Goal: Information Seeking & Learning: Learn about a topic

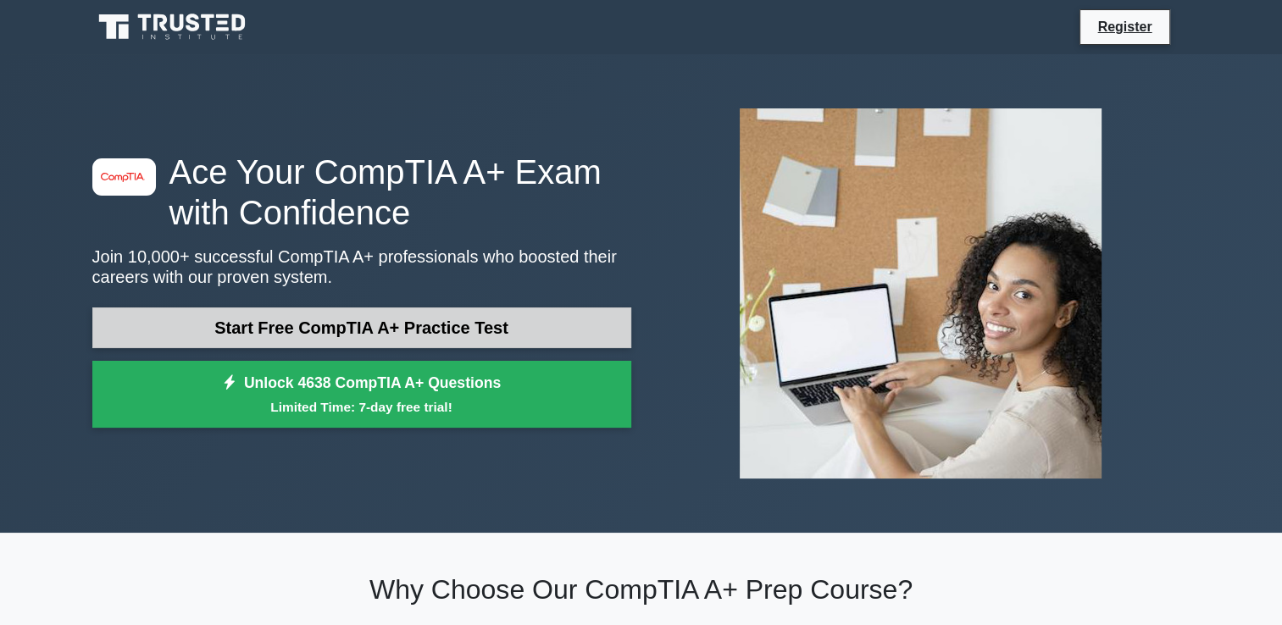
click at [349, 320] on link "Start Free CompTIA A+ Practice Test" at bounding box center [361, 328] width 539 height 41
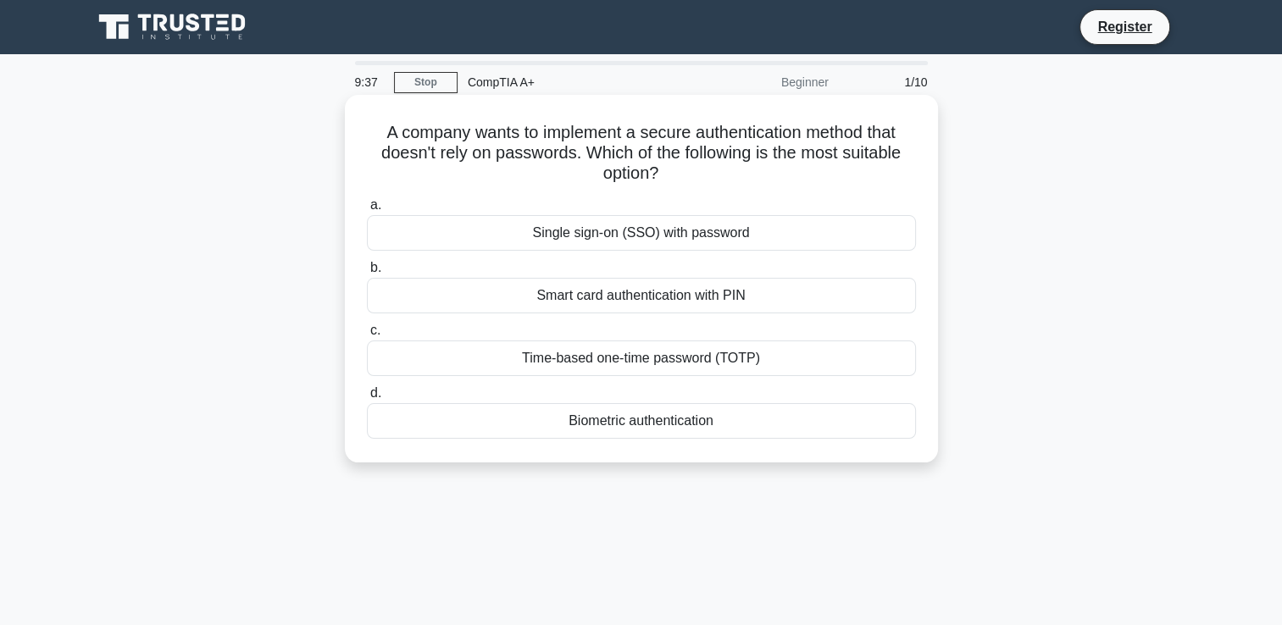
click at [607, 424] on div "Biometric authentication" at bounding box center [641, 421] width 549 height 36
click at [367, 399] on input "d. Biometric authentication" at bounding box center [367, 393] width 0 height 11
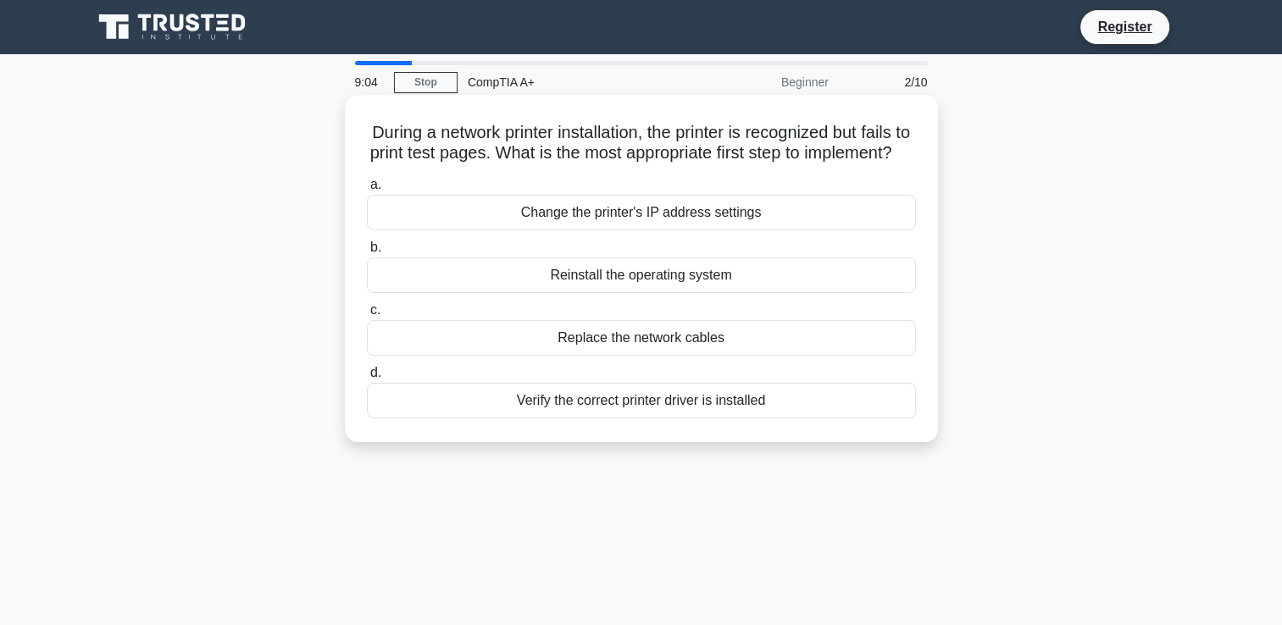
click at [654, 419] on div "Verify the correct printer driver is installed" at bounding box center [641, 401] width 549 height 36
click at [367, 379] on input "d. Verify the correct printer driver is installed" at bounding box center [367, 373] width 0 height 11
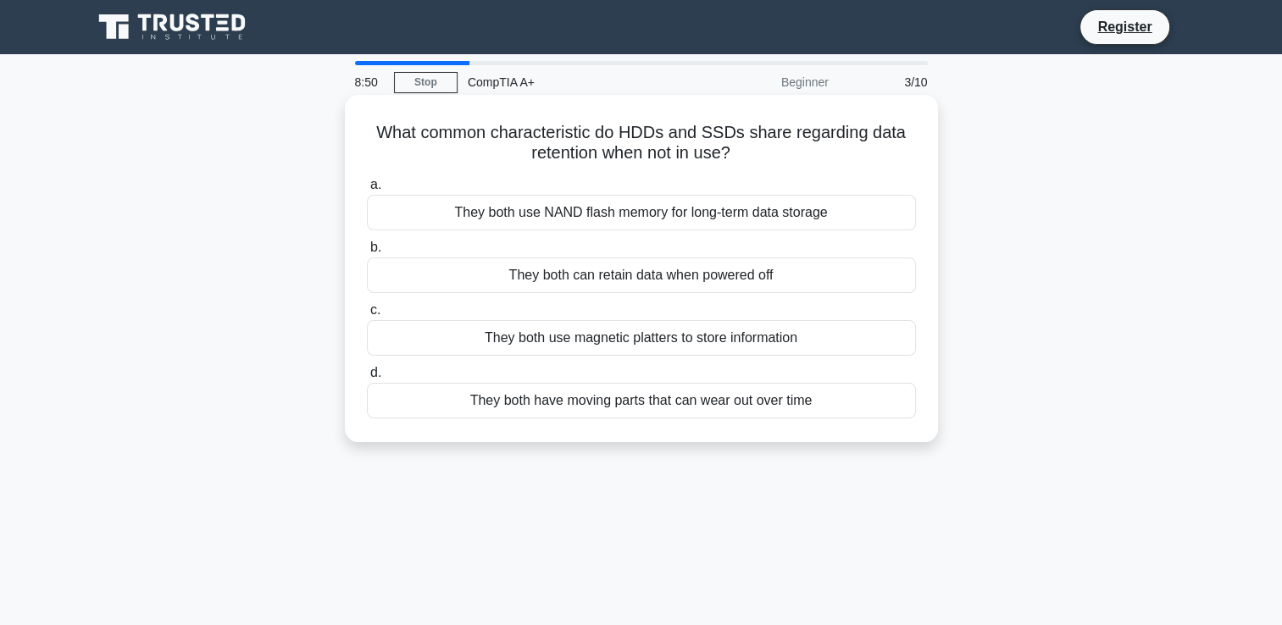
click at [698, 277] on div "They both can retain data when powered off" at bounding box center [641, 276] width 549 height 36
click at [367, 253] on input "b. They both can retain data when powered off" at bounding box center [367, 247] width 0 height 11
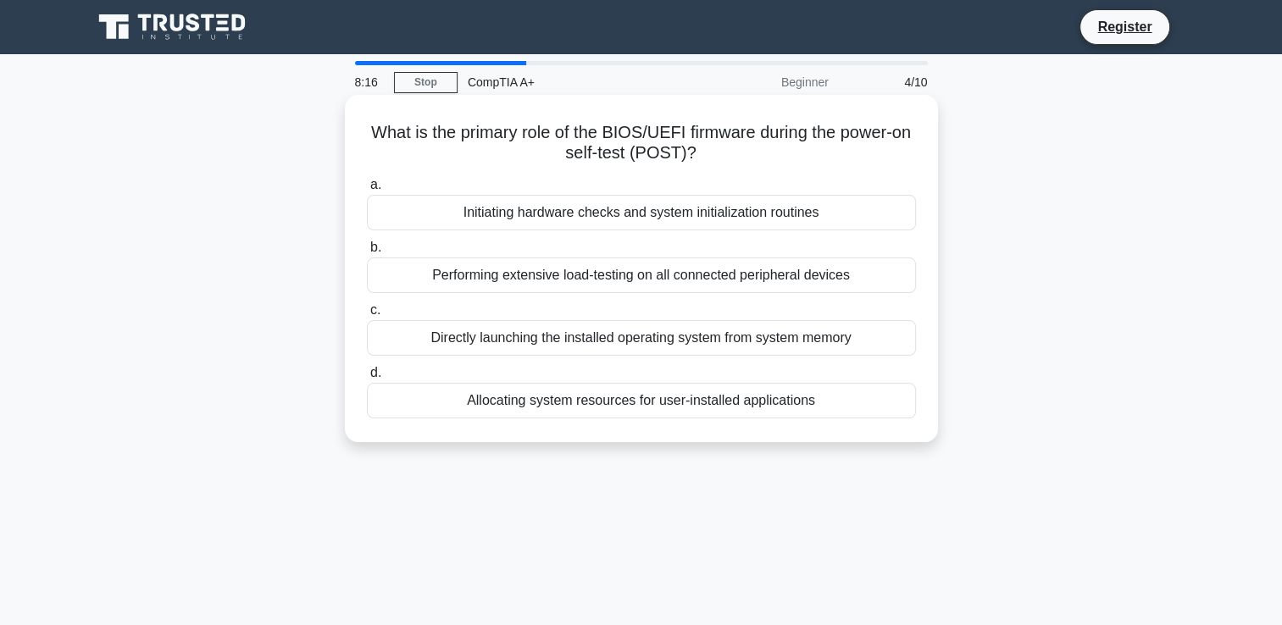
click at [719, 341] on div "Directly launching the installed operating system from system memory" at bounding box center [641, 338] width 549 height 36
click at [367, 316] on input "c. Directly launching the installed operating system from system memory" at bounding box center [367, 310] width 0 height 11
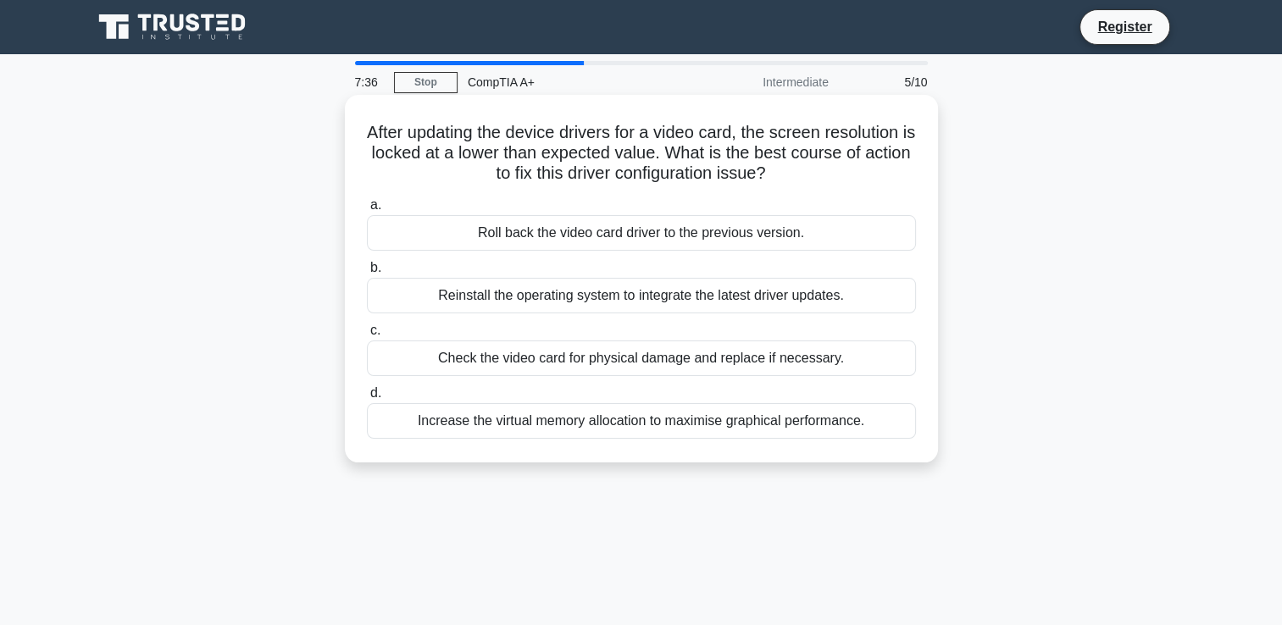
click at [676, 358] on div "Check the video card for physical damage and replace if necessary." at bounding box center [641, 359] width 549 height 36
click at [367, 336] on input "c. Check the video card for physical damage and replace if necessary." at bounding box center [367, 330] width 0 height 11
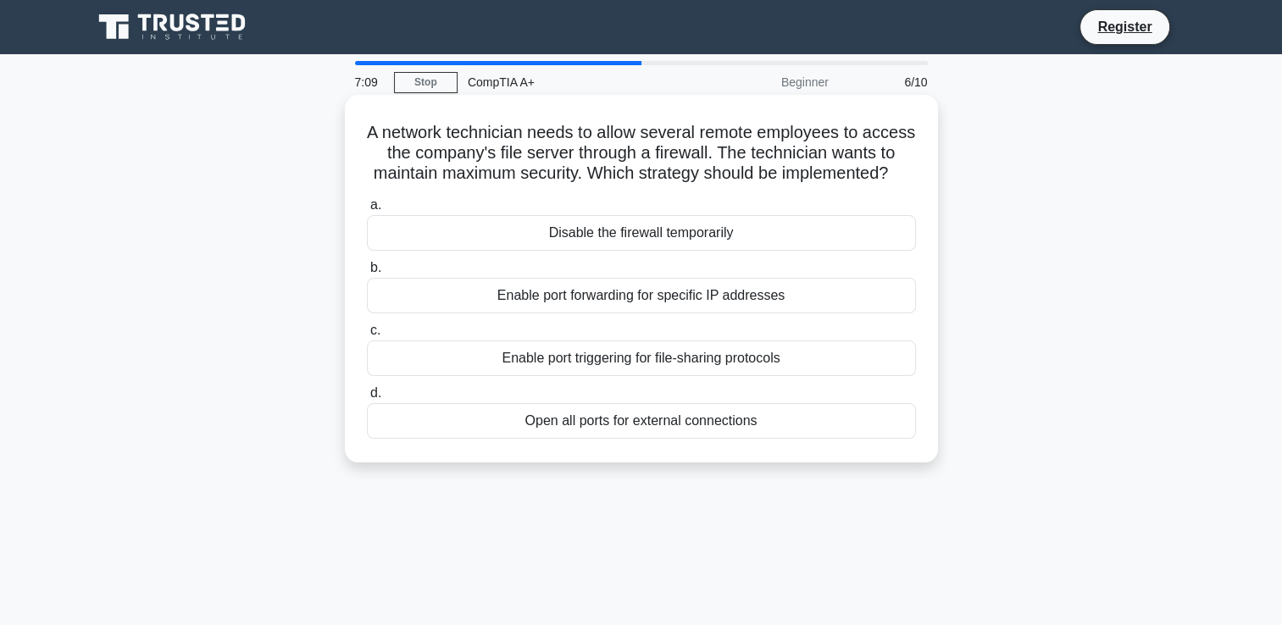
click at [652, 376] on div "Enable port triggering for file-sharing protocols" at bounding box center [641, 359] width 549 height 36
click at [367, 336] on input "c. Enable port triggering for file-sharing protocols" at bounding box center [367, 330] width 0 height 11
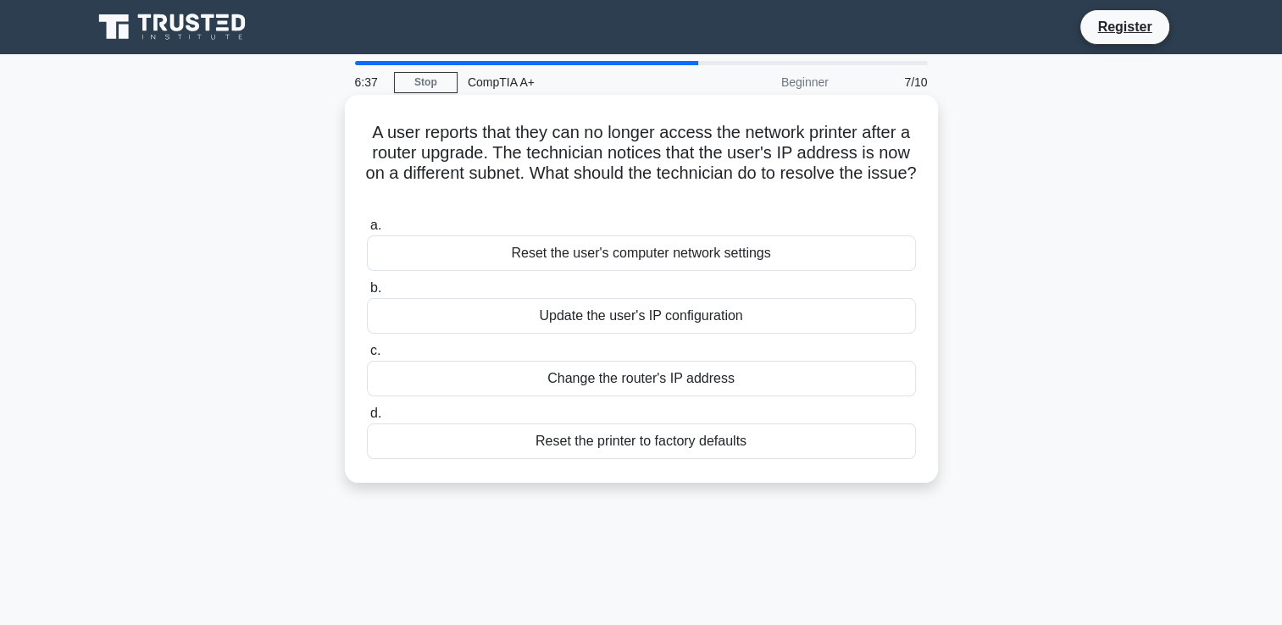
click at [706, 313] on div "Update the user's IP configuration" at bounding box center [641, 316] width 549 height 36
click at [367, 294] on input "b. Update the user's IP configuration" at bounding box center [367, 288] width 0 height 11
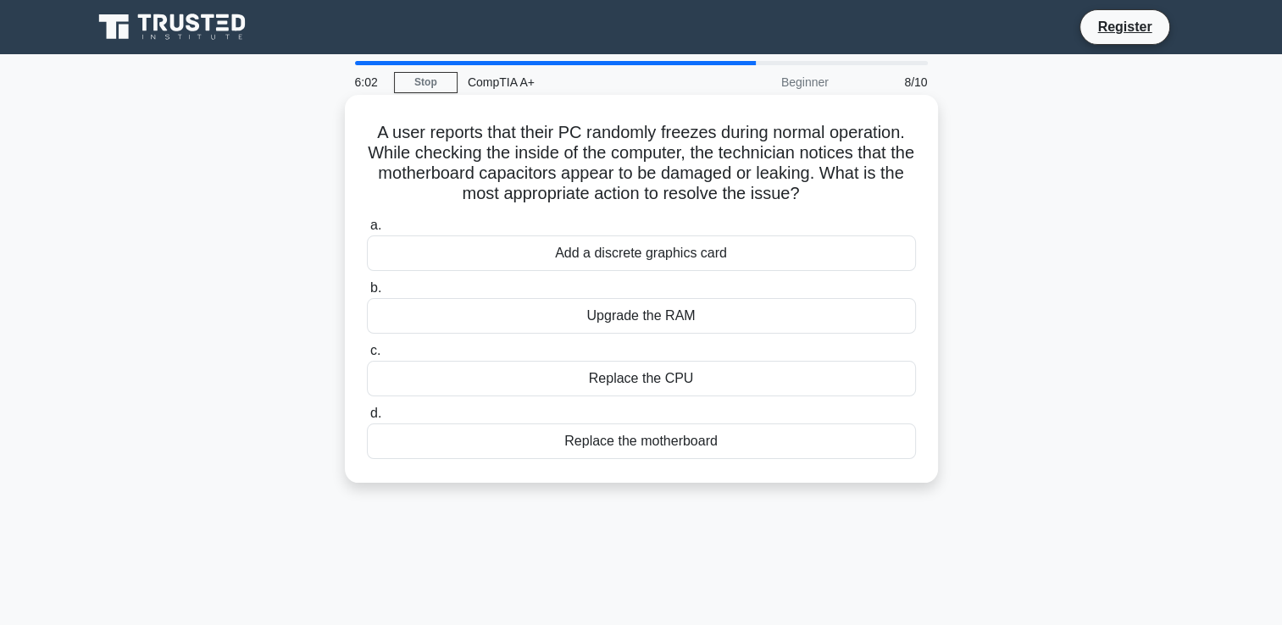
click at [685, 449] on div "Replace the motherboard" at bounding box center [641, 442] width 549 height 36
click at [367, 419] on input "d. Replace the motherboard" at bounding box center [367, 413] width 0 height 11
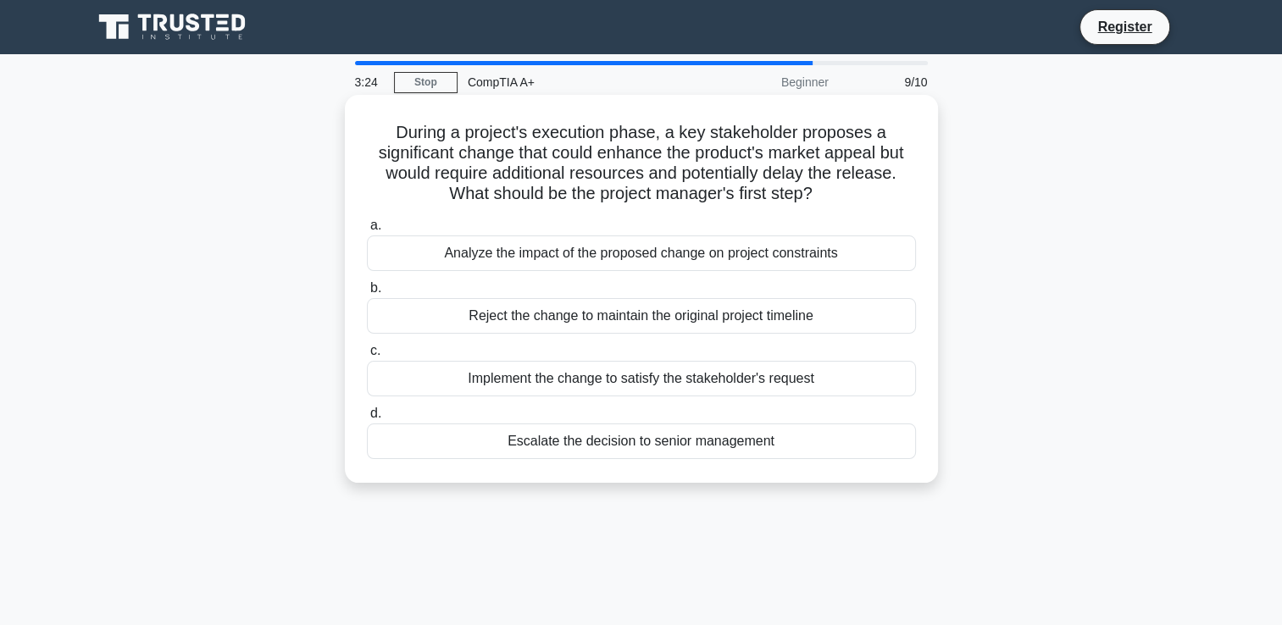
click at [714, 377] on div "Implement the change to satisfy the stakeholder's request" at bounding box center [641, 379] width 549 height 36
click at [367, 357] on input "c. Implement the change to satisfy the stakeholder's request" at bounding box center [367, 351] width 0 height 11
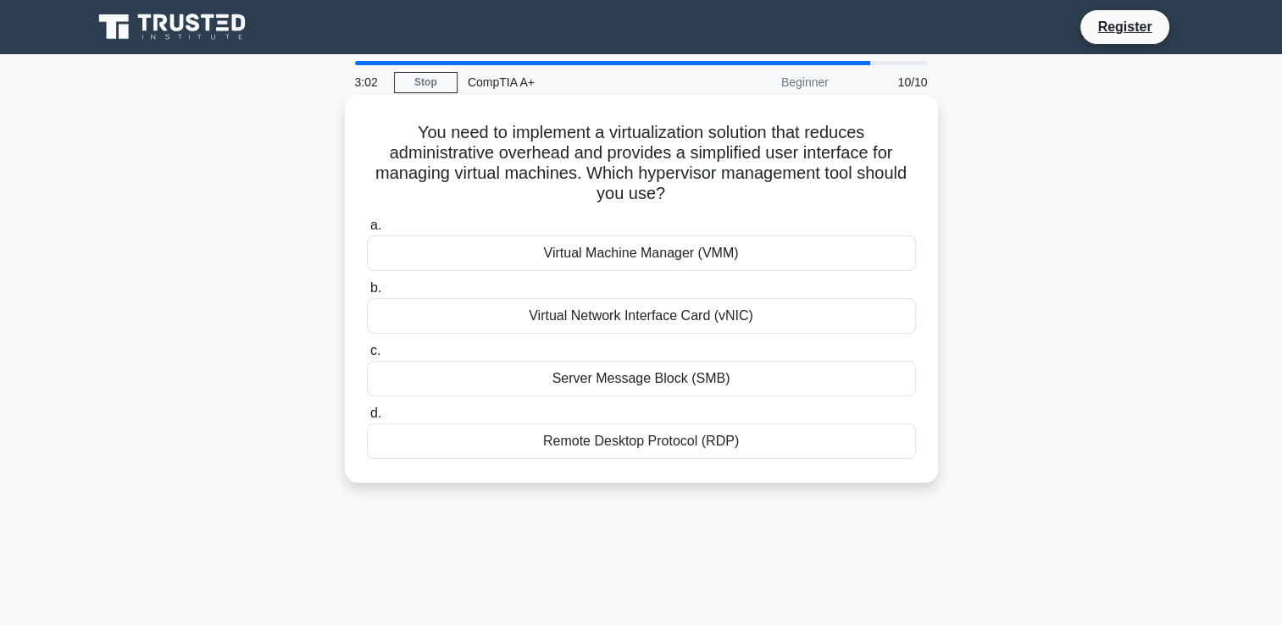
click at [654, 255] on div "Virtual Machine Manager (VMM)" at bounding box center [641, 254] width 549 height 36
click at [367, 231] on input "a. Virtual Machine Manager (VMM)" at bounding box center [367, 225] width 0 height 11
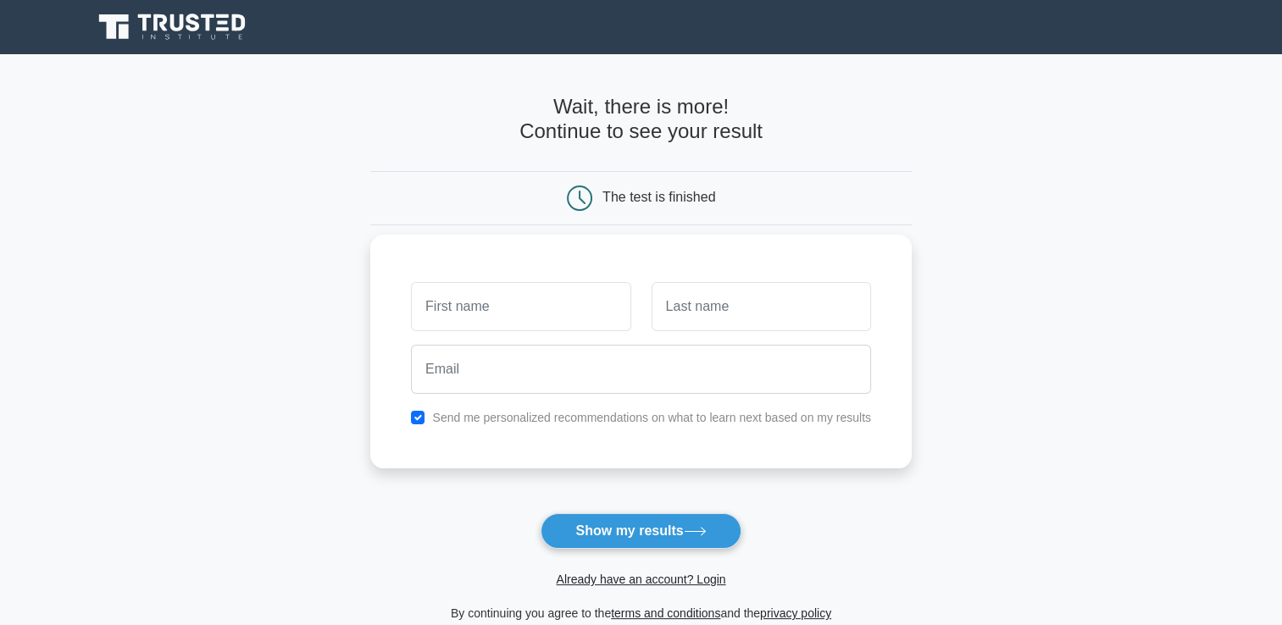
click at [468, 297] on input "text" at bounding box center [520, 306] width 219 height 49
type input "Andile"
type input "[PERSON_NAME]"
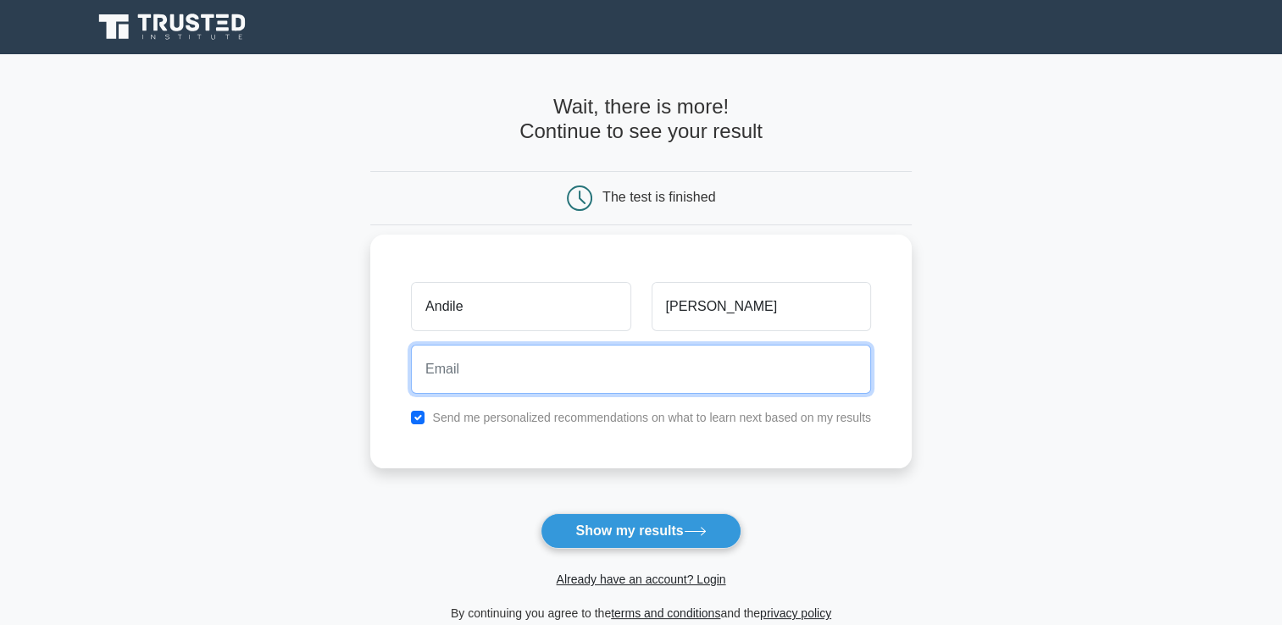
type input "[EMAIL_ADDRESS][DOMAIN_NAME]"
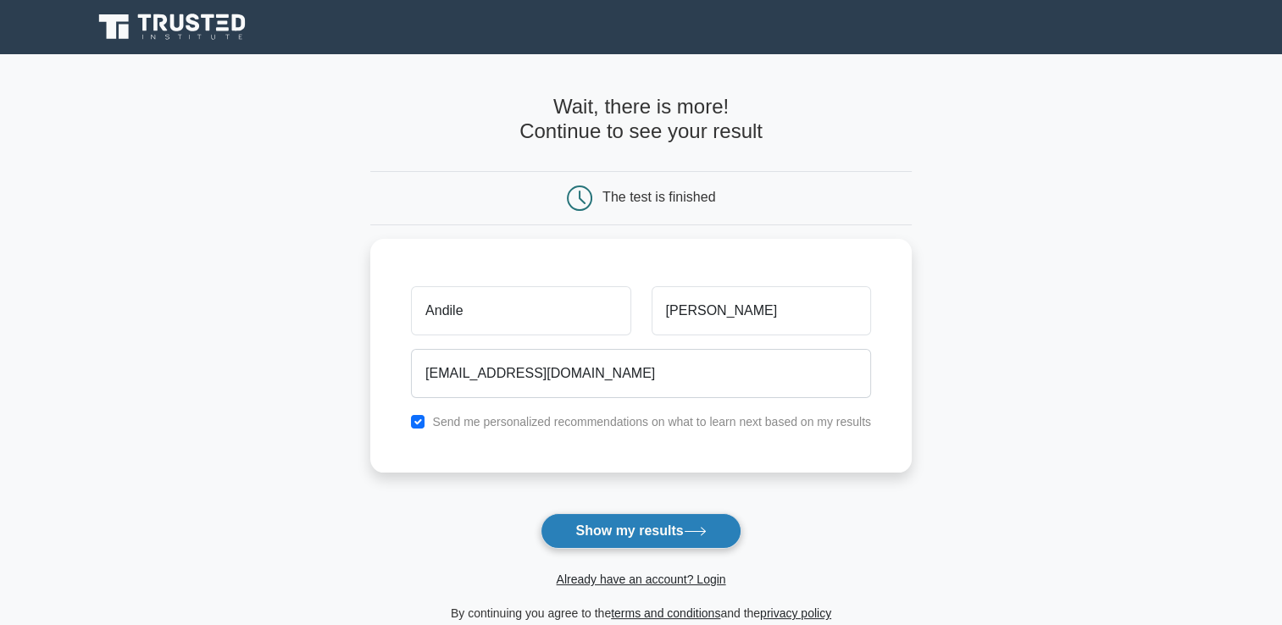
click at [624, 526] on button "Show my results" at bounding box center [641, 532] width 200 height 36
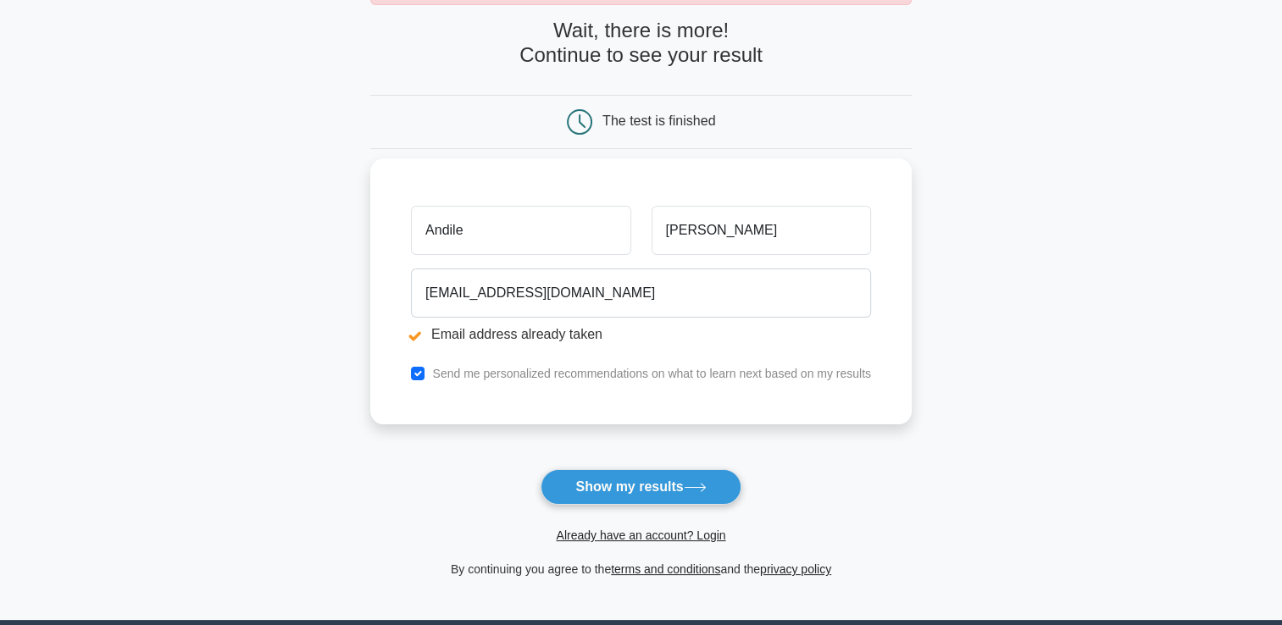
scroll to position [169, 0]
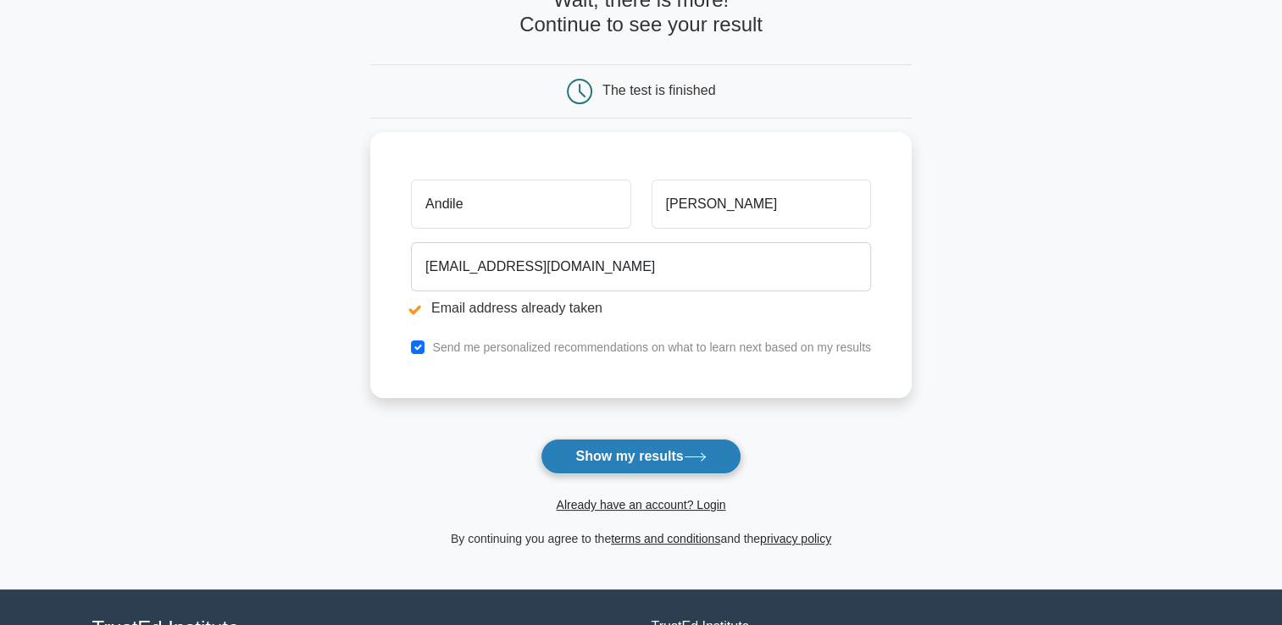
click at [628, 453] on button "Show my results" at bounding box center [641, 457] width 200 height 36
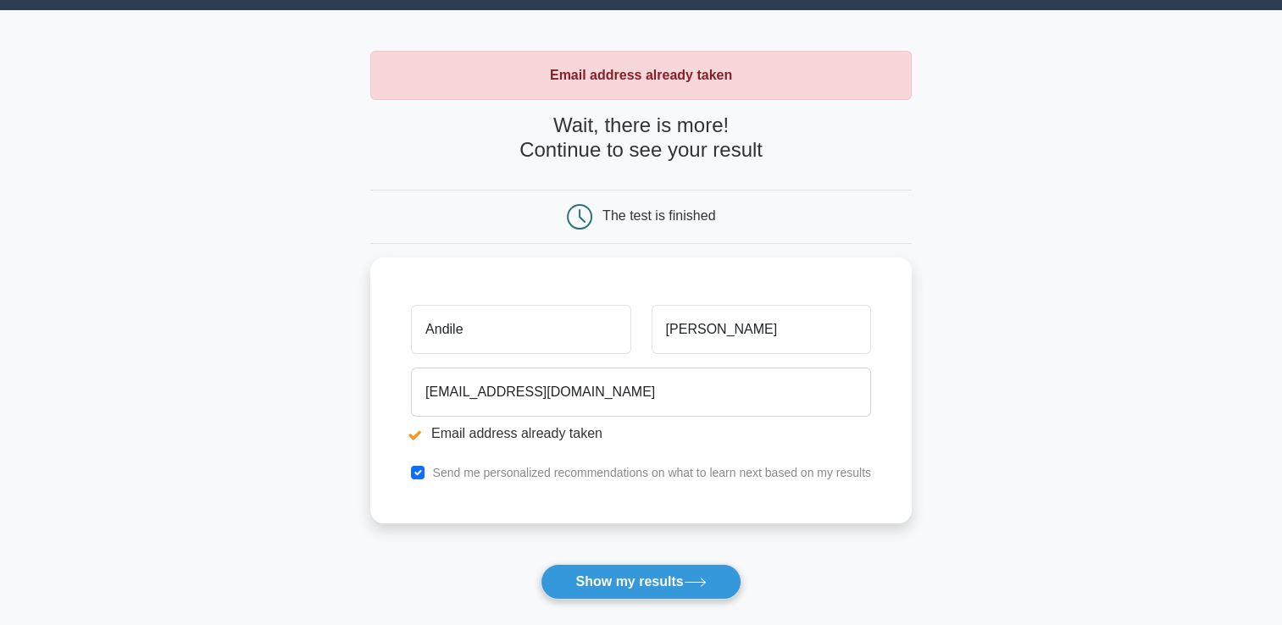
scroll to position [85, 0]
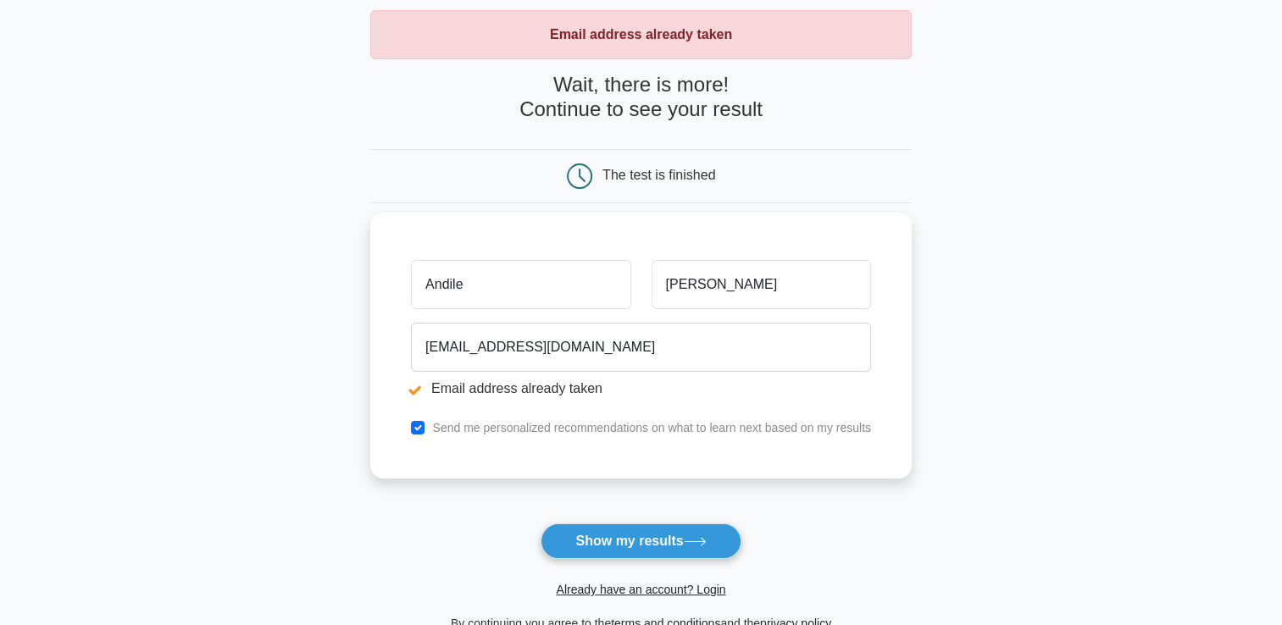
click at [594, 286] on input "Andile" at bounding box center [520, 284] width 219 height 49
click at [569, 391] on li "Email address already taken" at bounding box center [641, 389] width 460 height 20
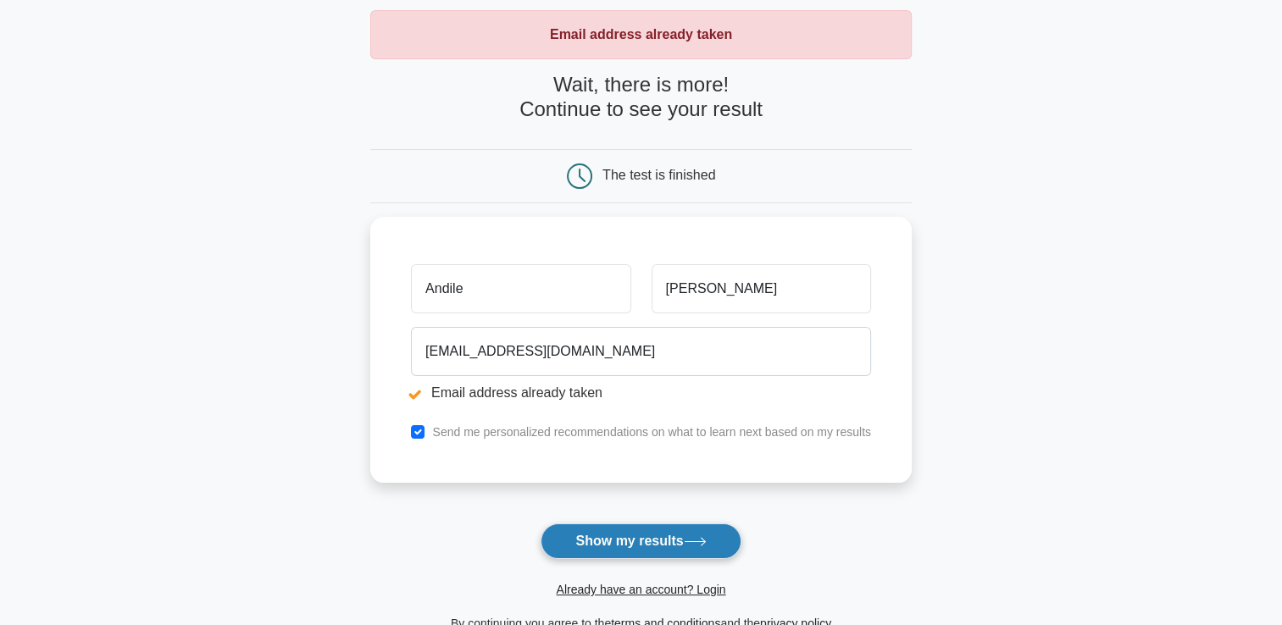
click at [627, 530] on button "Show my results" at bounding box center [641, 542] width 200 height 36
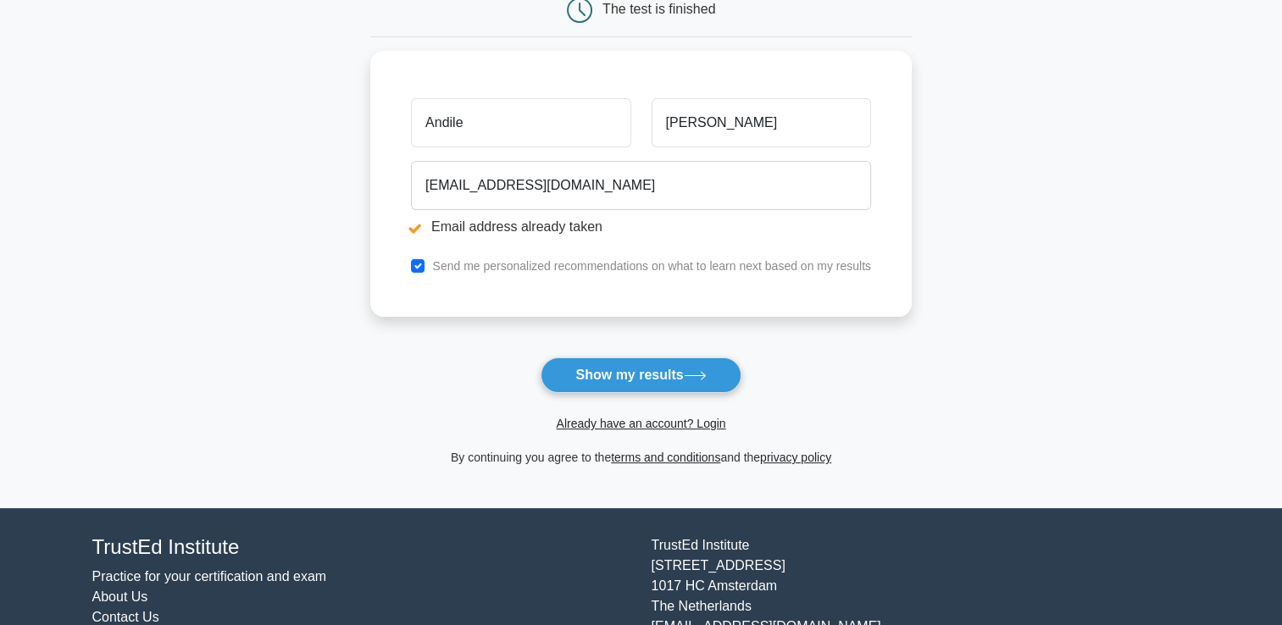
scroll to position [254, 0]
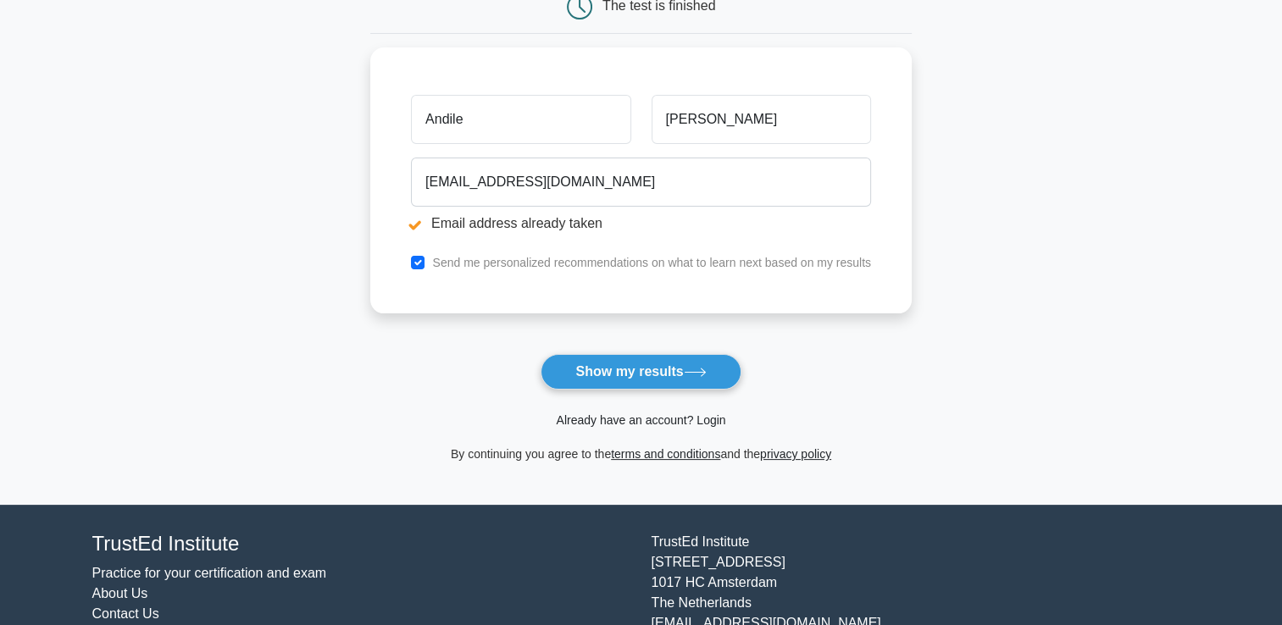
click at [636, 419] on link "Already have an account? Login" at bounding box center [640, 421] width 169 height 14
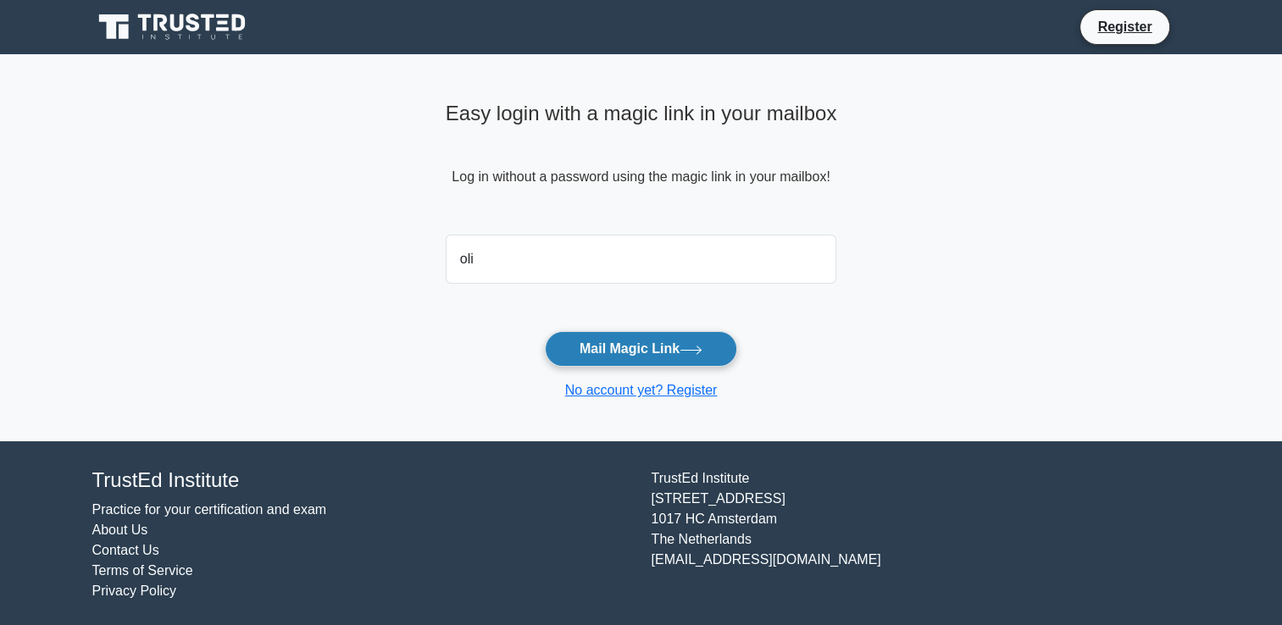
type input "[EMAIL_ADDRESS][DOMAIN_NAME]"
click at [636, 354] on button "Mail Magic Link" at bounding box center [641, 349] width 192 height 36
